Goal: Task Accomplishment & Management: Use online tool/utility

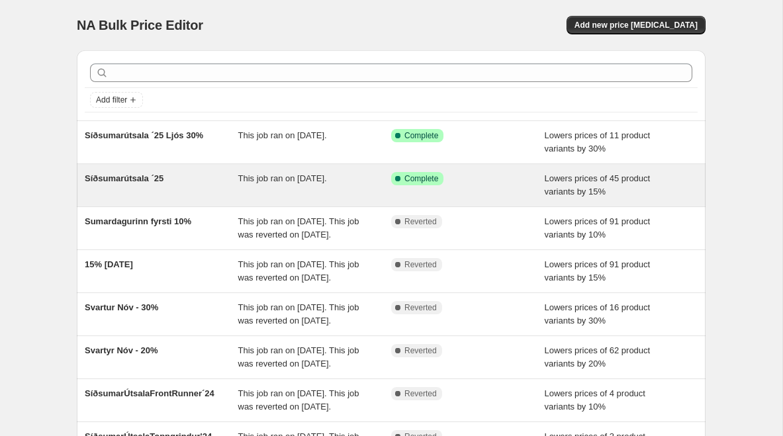
click at [321, 179] on span "This job ran on [DATE]." at bounding box center [282, 178] width 89 height 10
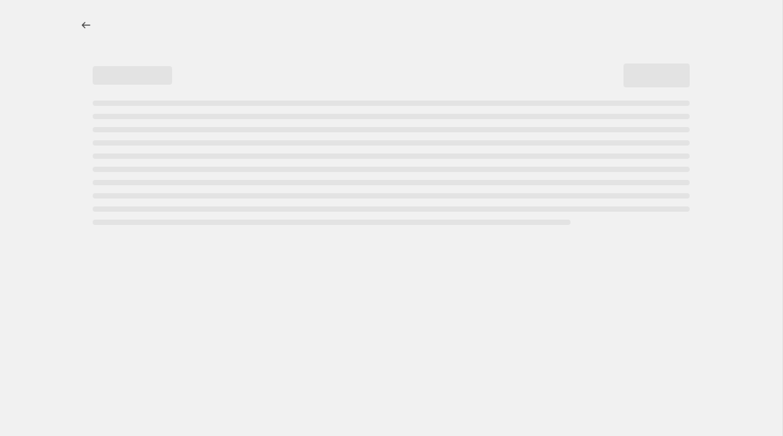
select select "percentage"
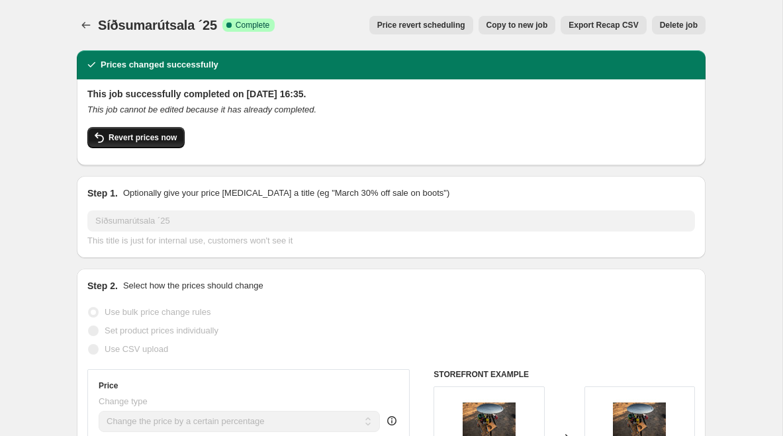
click at [146, 140] on span "Revert prices now" at bounding box center [143, 137] width 68 height 11
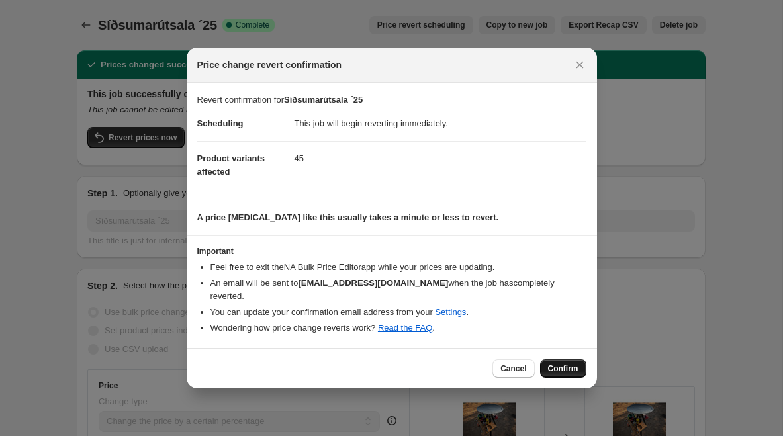
click at [557, 369] on span "Confirm" at bounding box center [563, 368] width 30 height 11
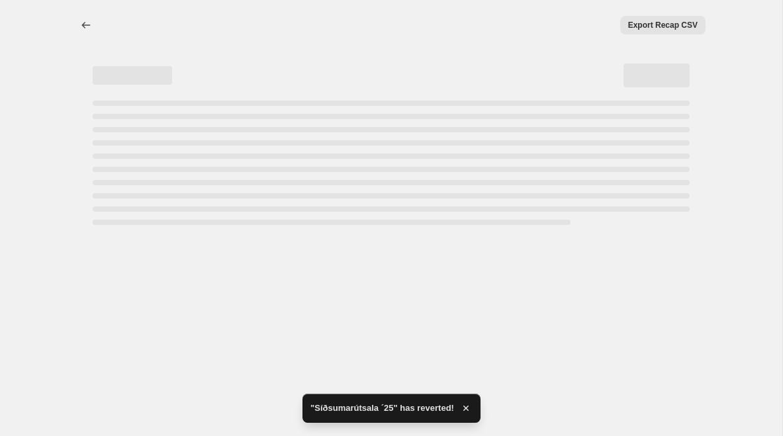
select select "percentage"
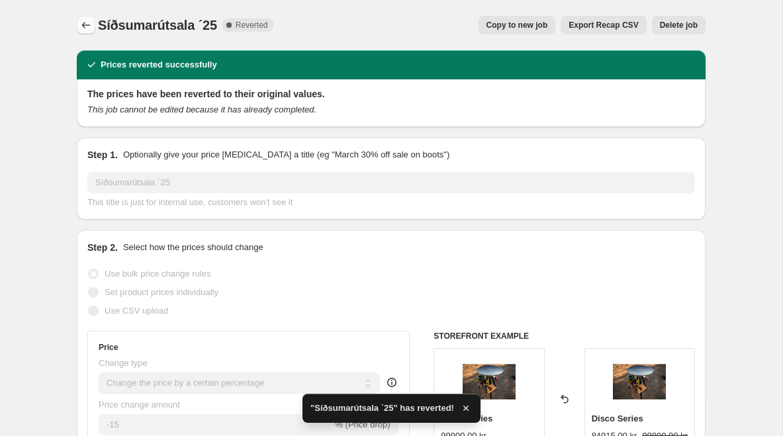
click at [83, 26] on icon "Price change jobs" at bounding box center [86, 25] width 9 height 7
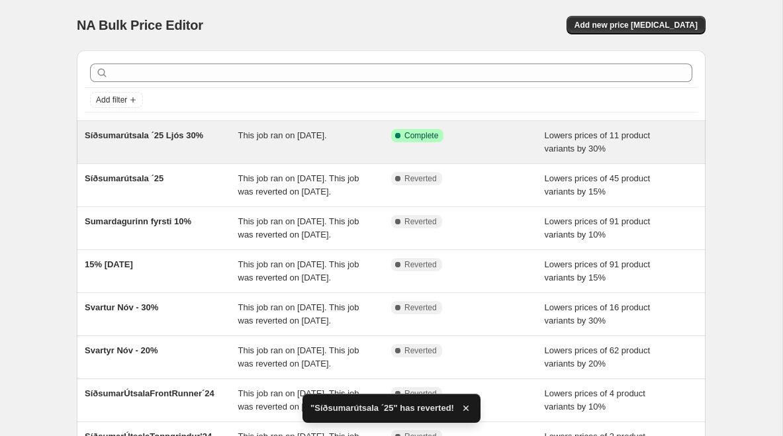
click at [193, 140] on span "Síðsumarútsala ´25 Ljós 30%" at bounding box center [144, 135] width 118 height 10
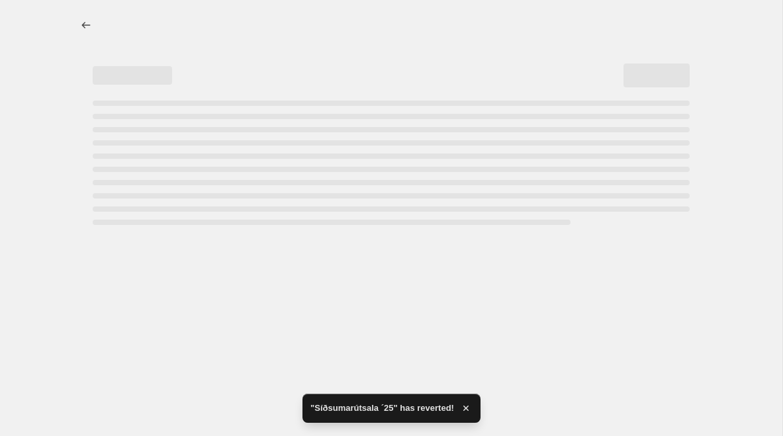
select select "percentage"
